Goal: Task Accomplishment & Management: Manage account settings

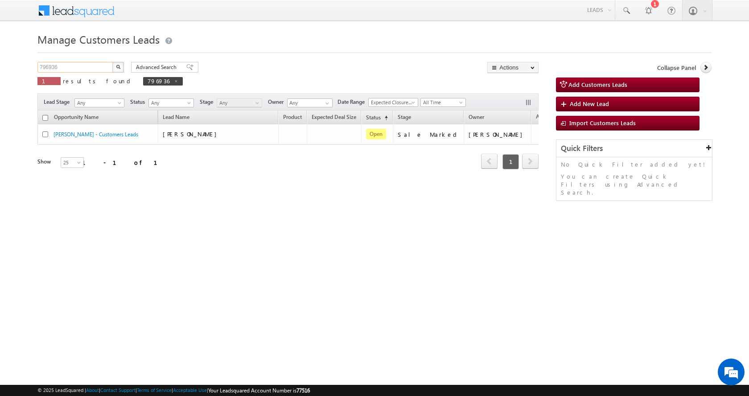
click at [49, 66] on input "796936" at bounding box center [75, 67] width 76 height 11
paste input "588"
type input "796588"
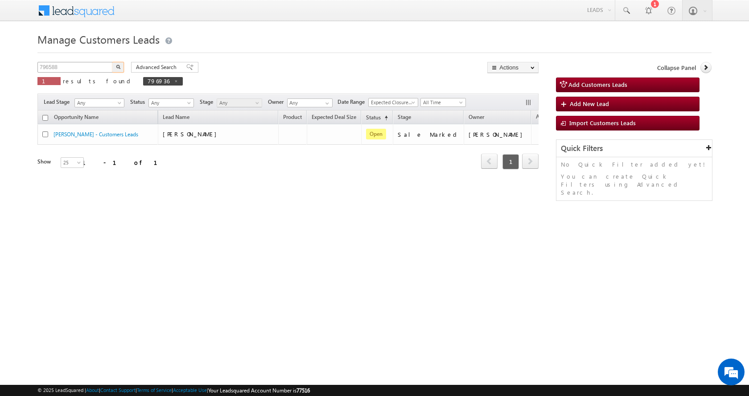
click at [112, 62] on button "button" at bounding box center [118, 67] width 12 height 11
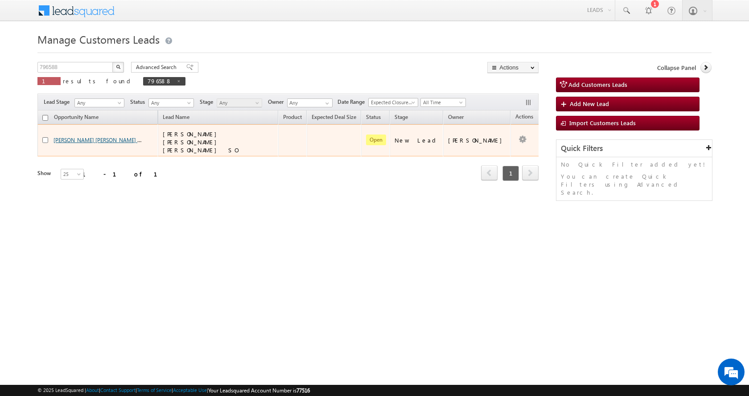
click at [95, 136] on link "ASHOK KUMAR BAJPAYEE SHASHI KANT BAJPAY... - Customers Leads" at bounding box center [139, 140] width 172 height 8
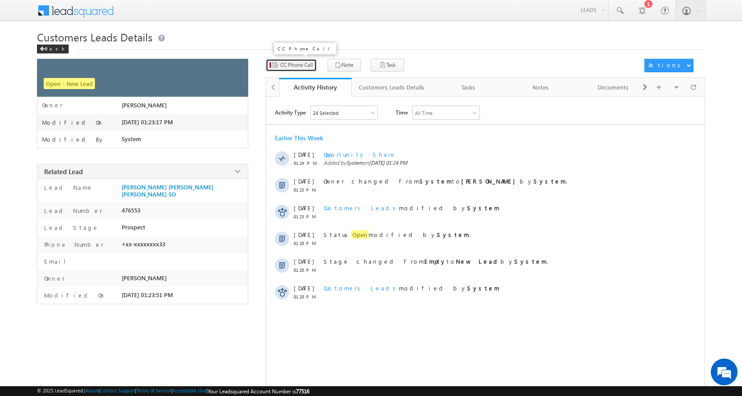
click at [297, 67] on span "CC Phone Call" at bounding box center [296, 65] width 33 height 8
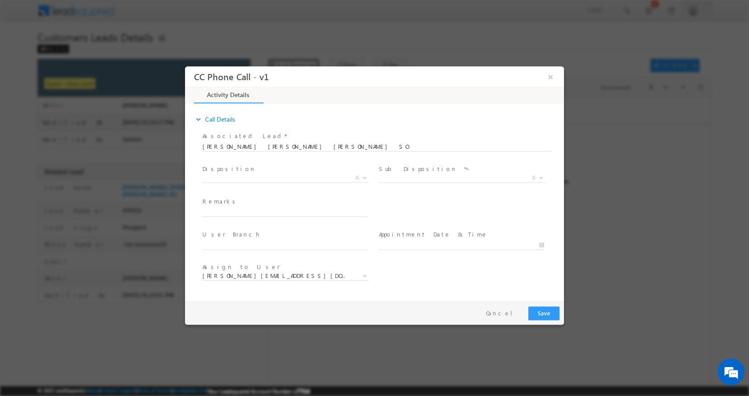
select select "[PERSON_NAME][EMAIL_ADDRESS][DOMAIN_NAME]"
click at [227, 212] on input "text" at bounding box center [284, 212] width 165 height 9
paste input "[PERSON_NAME] -9621792633-PLOT CONSTRUCTION-REG-LOAN-5 L-PV-15 L-AGE-[DEMOGRAPH…"
type input "[PERSON_NAME] -9621792633-PLOT CONSTRUCTION-REG-LOAN-5 L-PV-15 L-AGE-[DEMOGRAPH…"
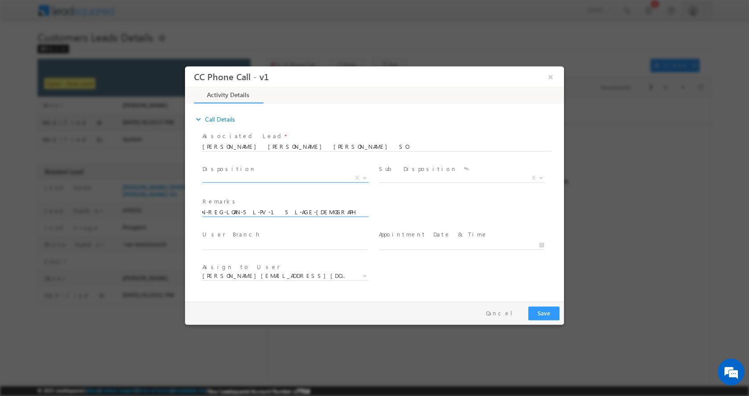
click at [366, 178] on span at bounding box center [363, 178] width 9 height 12
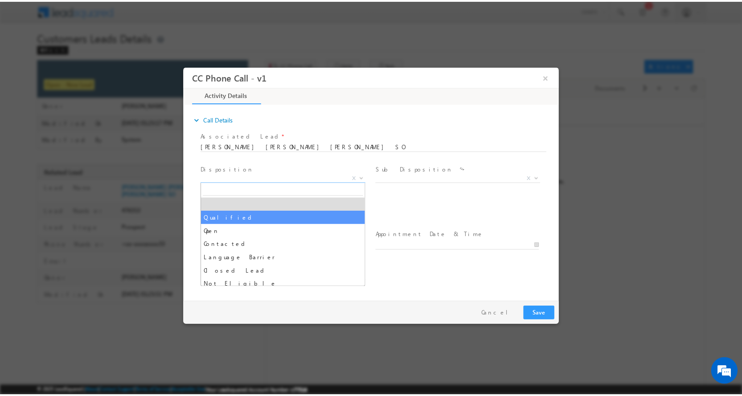
scroll to position [0, 0]
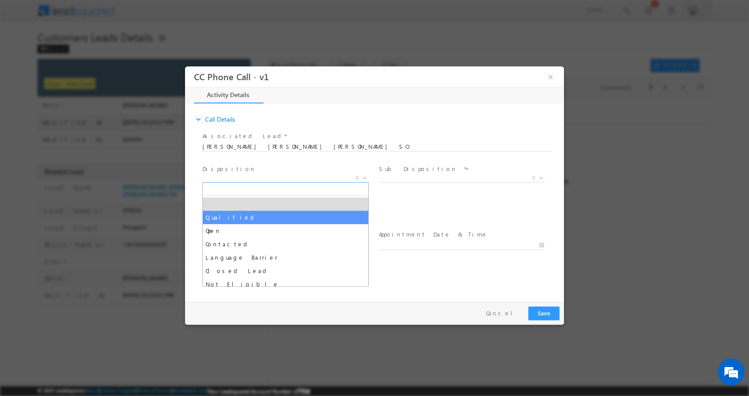
select select "Qualified"
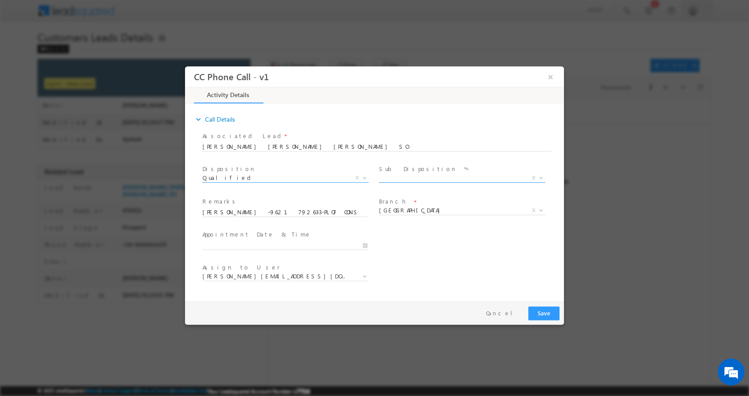
click at [541, 175] on span at bounding box center [540, 178] width 9 height 12
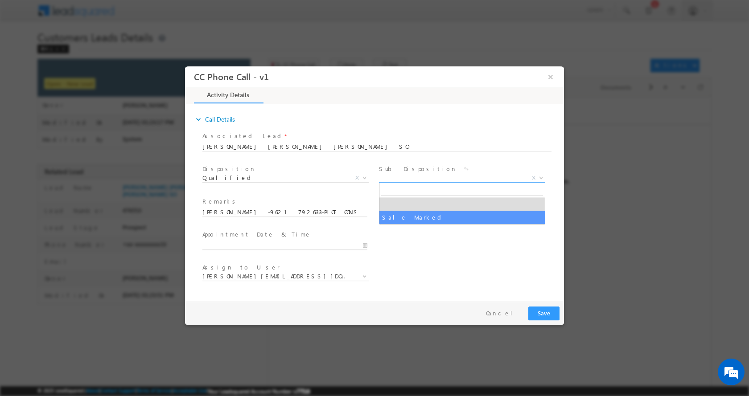
select select "Sale Marked"
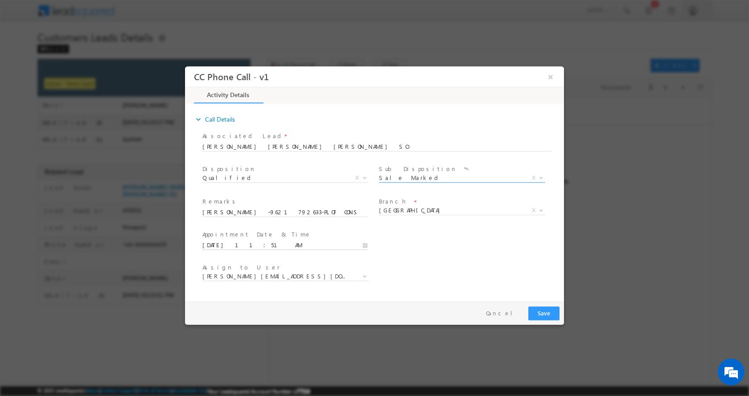
click at [365, 246] on input "[DATE] 11:51 AM" at bounding box center [284, 245] width 165 height 9
type input "[DATE] 12:51 PM"
type input "12"
click at [235, 229] on span at bounding box center [236, 230] width 6 height 7
type input "[DATE] 1:51 PM"
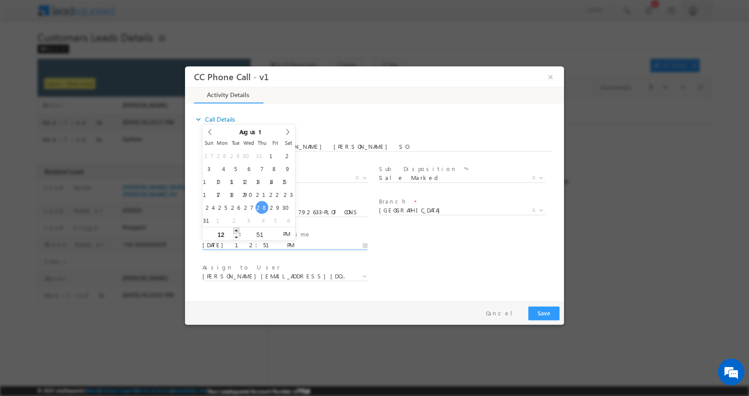
type input "01"
click at [235, 229] on span at bounding box center [236, 230] width 6 height 7
type input "[DATE] 2:51 PM"
type input "02"
click at [235, 229] on span at bounding box center [236, 230] width 6 height 7
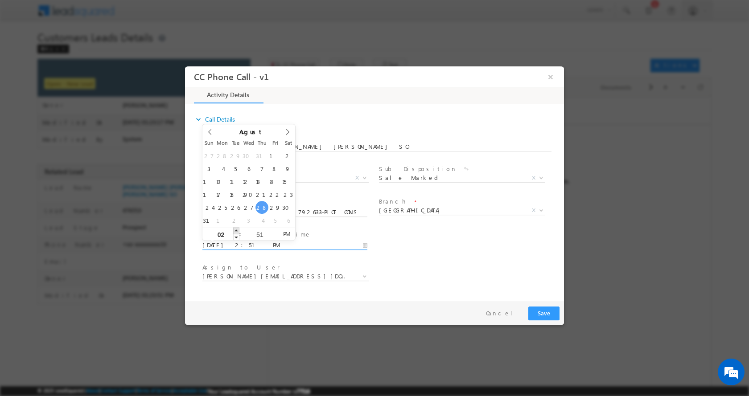
type input "[DATE] 3:51 PM"
type input "03"
click at [235, 229] on span at bounding box center [236, 230] width 6 height 7
type input "[DATE] 4:51 PM"
type input "04"
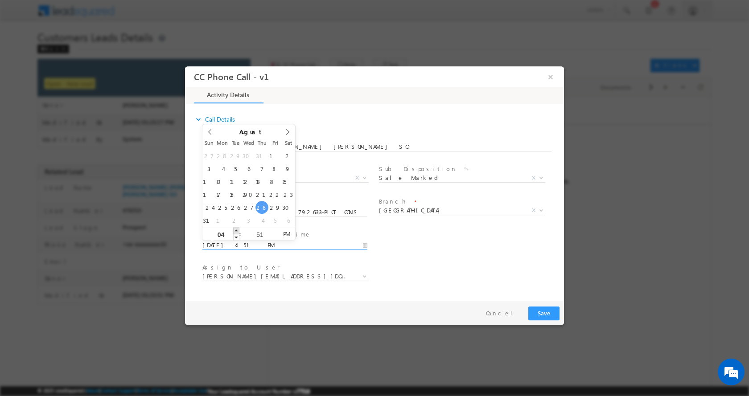
click at [235, 229] on span at bounding box center [236, 230] width 6 height 7
type input "[DATE] 5:51 PM"
type input "05"
click at [235, 229] on span at bounding box center [236, 230] width 6 height 7
type input "[DATE] 4:51 PM"
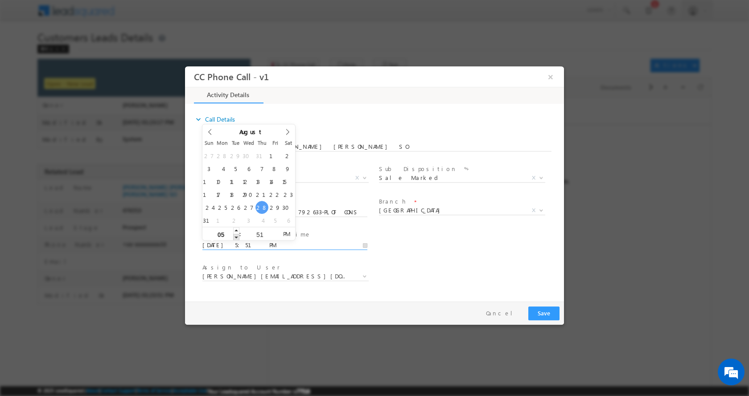
type input "04"
click at [235, 237] on span at bounding box center [236, 237] width 6 height 7
click at [209, 130] on icon at bounding box center [210, 131] width 6 height 6
type input "[DATE] 4:51 PM"
click at [546, 312] on button "Save" at bounding box center [543, 313] width 31 height 14
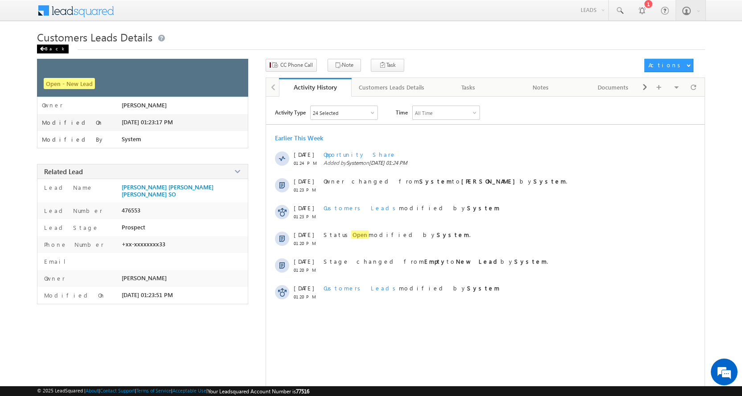
click at [45, 46] on div "Back" at bounding box center [53, 49] width 32 height 9
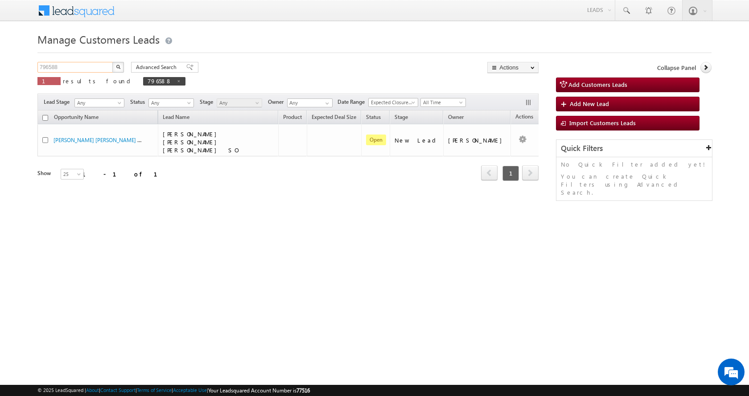
click at [52, 67] on input "796588" at bounding box center [75, 67] width 76 height 11
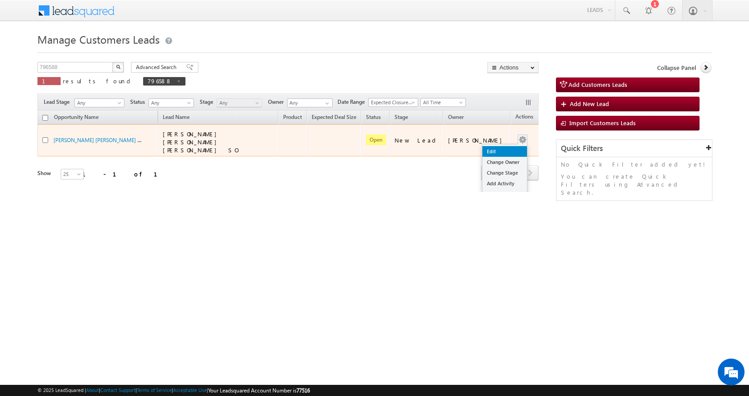
click at [497, 146] on link "Edit" at bounding box center [504, 151] width 45 height 11
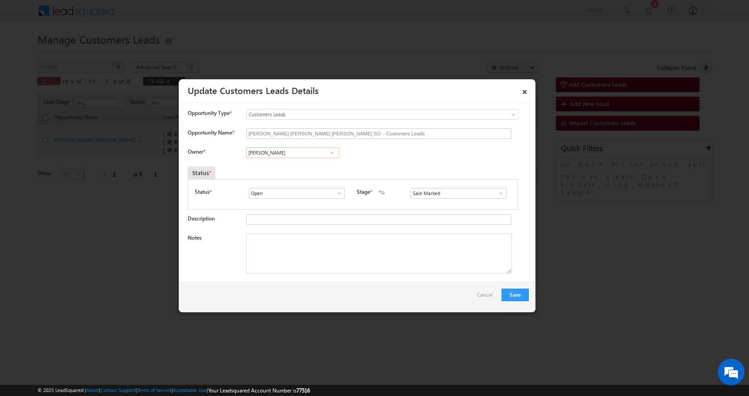
click at [271, 151] on input "Awadhesh Gautam" at bounding box center [292, 153] width 93 height 11
paste input "Satendra Dixit"
click at [306, 168] on span "[PERSON_NAME][EMAIL_ADDRESS][DOMAIN_NAME]" at bounding box center [290, 170] width 80 height 7
type input "Satendra Dixit"
click at [279, 245] on textarea "Notes" at bounding box center [379, 254] width 266 height 40
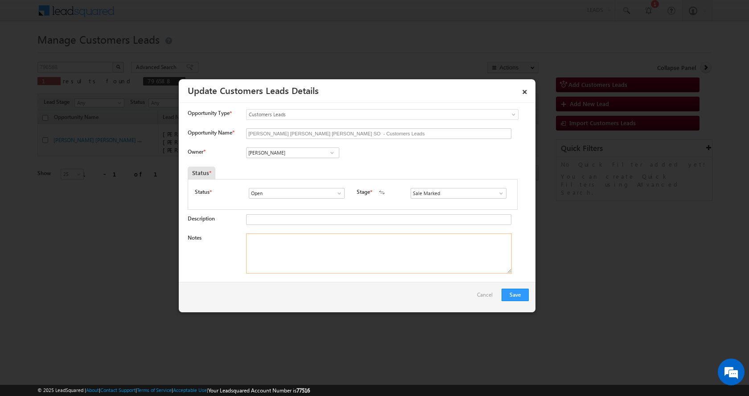
paste textarea "[PERSON_NAME] -9621792633-PLOT CONSTRUCTION-REG-LOAN-5 L-PV-15 L-AGE-[DEMOGRAPH…"
type textarea "[PERSON_NAME] -9621792633-PLOT CONSTRUCTION-REG-LOAN-5 L-PV-15 L-AGE-[DEMOGRAPH…"
click at [513, 291] on button "Save" at bounding box center [514, 295] width 27 height 12
